Goal: Task Accomplishment & Management: Manage account settings

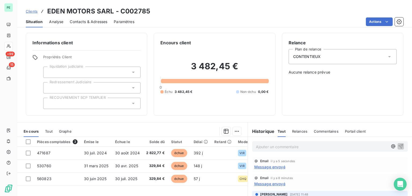
click at [279, 167] on span "Message envoyé" at bounding box center [269, 167] width 31 height 6
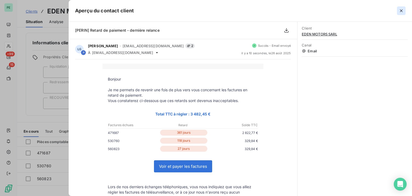
click at [400, 11] on icon "button" at bounding box center [401, 10] width 5 height 5
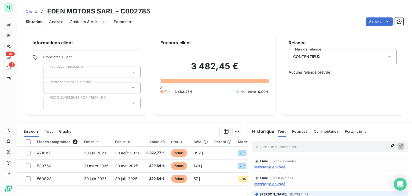
click at [274, 185] on span "Message envoyé" at bounding box center [269, 184] width 31 height 6
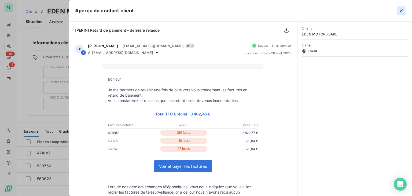
click at [401, 11] on icon "button" at bounding box center [401, 10] width 3 height 3
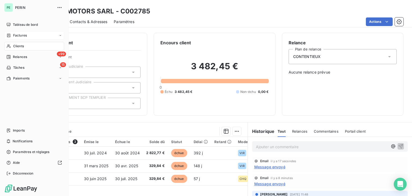
click at [15, 36] on span "Factures" at bounding box center [20, 35] width 14 height 5
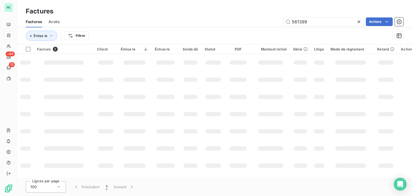
drag, startPoint x: 314, startPoint y: 21, endPoint x: 268, endPoint y: 24, distance: 46.5
click at [268, 24] on div "561399 Actions" at bounding box center [235, 21] width 338 height 9
type input "560249"
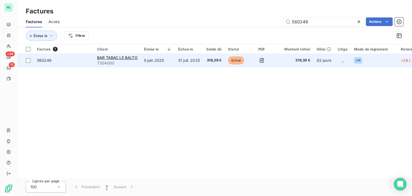
click at [168, 56] on td "5 juin 2025" at bounding box center [158, 60] width 34 height 13
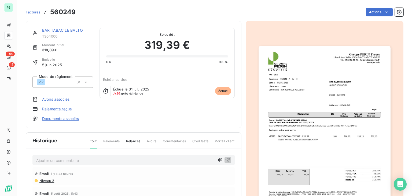
click at [67, 31] on link "BAR TABAC LE BALTO" at bounding box center [62, 30] width 41 height 5
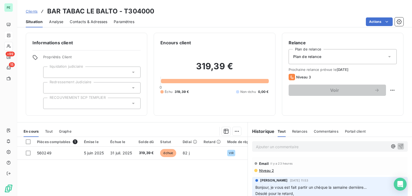
click at [296, 145] on p "Ajouter un commentaire ﻿" at bounding box center [322, 146] width 132 height 7
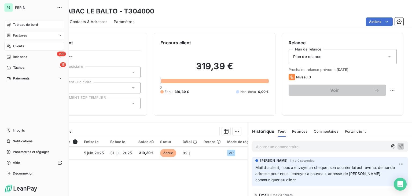
click at [18, 21] on div "Tableau de bord" at bounding box center [34, 24] width 60 height 9
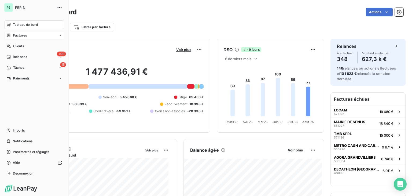
drag, startPoint x: 7, startPoint y: 34, endPoint x: 19, endPoint y: 33, distance: 12.6
click at [7, 34] on icon at bounding box center [8, 35] width 5 height 4
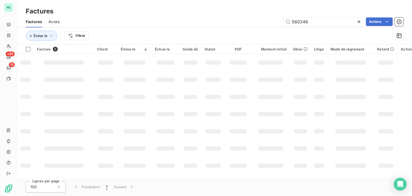
drag, startPoint x: 320, startPoint y: 20, endPoint x: 274, endPoint y: 20, distance: 46.1
click at [274, 20] on div "560249 Actions" at bounding box center [235, 21] width 338 height 9
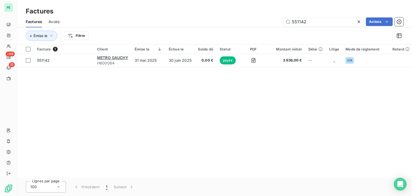
drag, startPoint x: 317, startPoint y: 22, endPoint x: 259, endPoint y: 24, distance: 57.7
click at [261, 22] on div "551142 Actions" at bounding box center [235, 21] width 338 height 9
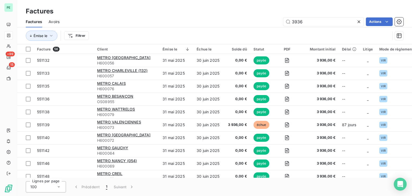
type input "3936"
click at [71, 36] on html "PE +99 15 Factures Factures Avoirs 3936 Actions Émise le Filtrer Facture 56 Cli…" at bounding box center [206, 98] width 412 height 196
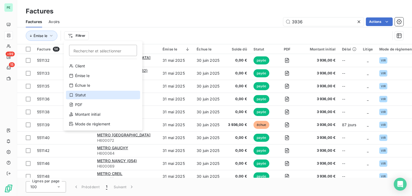
click at [92, 97] on div "Statut" at bounding box center [103, 95] width 74 height 9
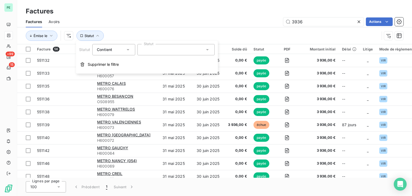
click at [149, 49] on div at bounding box center [175, 49] width 77 height 11
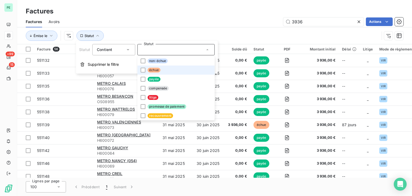
click at [151, 69] on span "échue" at bounding box center [154, 70] width 13 height 5
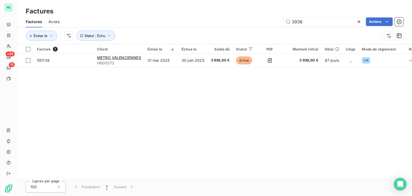
click at [179, 27] on div "Factures Avoirs 3936 Actions" at bounding box center [214, 21] width 395 height 11
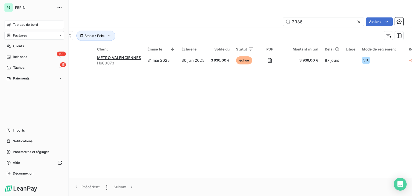
click at [16, 23] on span "Tableau de bord" at bounding box center [25, 24] width 25 height 5
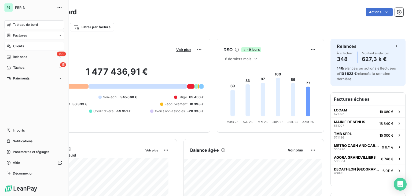
click at [17, 47] on span "Clients" at bounding box center [18, 46] width 11 height 5
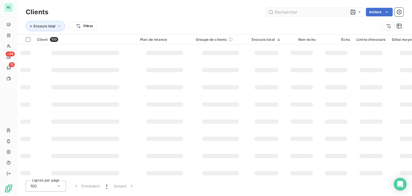
click at [287, 13] on input "text" at bounding box center [306, 12] width 80 height 9
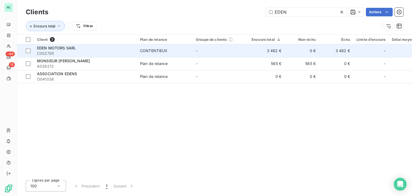
type input "EDEN"
click at [243, 51] on td "-" at bounding box center [221, 50] width 56 height 13
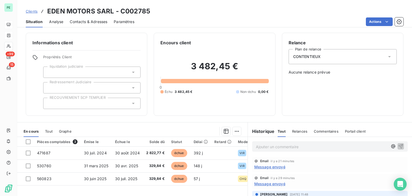
click at [275, 146] on p "Ajouter un commentaire ﻿" at bounding box center [322, 146] width 132 height 7
click at [338, 145] on p "Appel du client nous envoi un chèque de 659" at bounding box center [322, 146] width 132 height 6
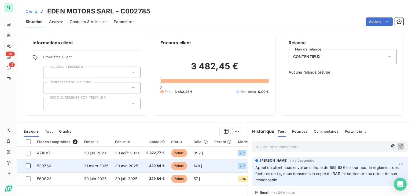
click at [27, 166] on div at bounding box center [28, 165] width 5 height 5
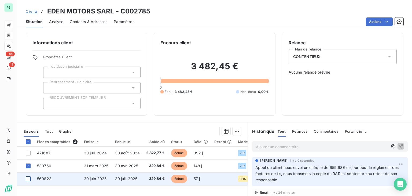
click at [29, 177] on div at bounding box center [28, 178] width 5 height 5
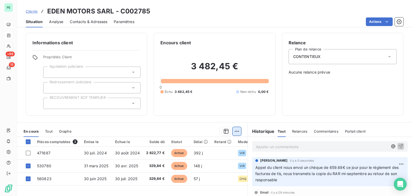
click at [234, 130] on html "PE +99 15 Clients EDEN MOTORS SARL - C002785 Situation Analyse Contacts & Adres…" at bounding box center [206, 98] width 412 height 196
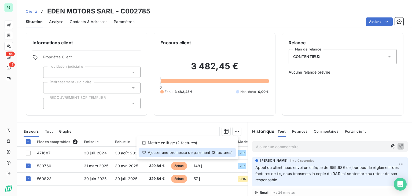
click at [206, 155] on div "Ajouter une promesse de paiement (2 factures)" at bounding box center [187, 152] width 97 height 9
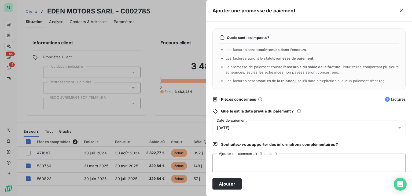
click at [280, 123] on div "[DATE]" at bounding box center [308, 127] width 193 height 15
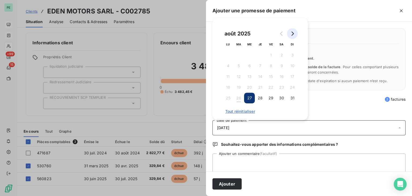
click at [293, 35] on icon "Go to next month" at bounding box center [292, 33] width 4 height 4
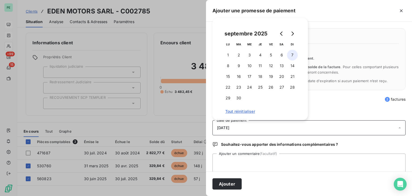
click at [290, 54] on button "7" at bounding box center [292, 55] width 11 height 11
click at [259, 162] on textarea "Ajouter un commentaire (facultatif)" at bounding box center [308, 163] width 193 height 20
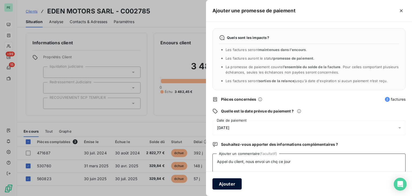
type textarea "Appel du client, nous envoi un chq ce jour"
click at [236, 186] on button "Ajouter" at bounding box center [226, 183] width 29 height 11
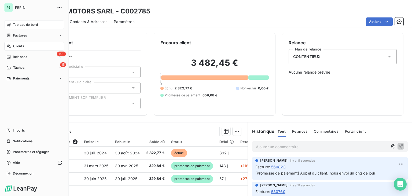
click at [11, 25] on div "Tableau de bord" at bounding box center [34, 24] width 60 height 9
